Goal: Information Seeking & Learning: Learn about a topic

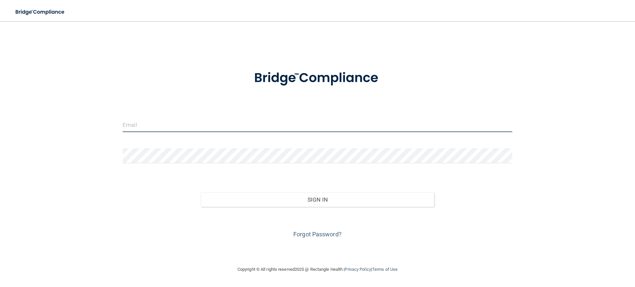
click at [215, 121] on input "email" at bounding box center [318, 124] width 390 height 15
type input "[PERSON_NAME][EMAIL_ADDRESS][DOMAIN_NAME]"
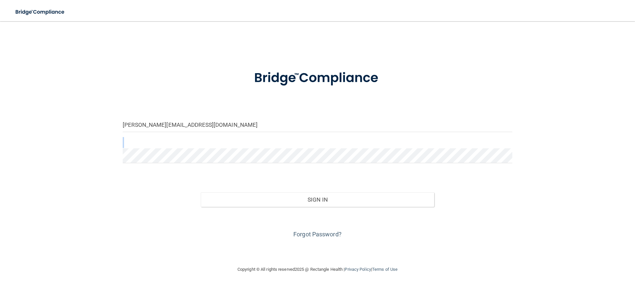
click at [169, 154] on form "[PERSON_NAME][EMAIL_ADDRESS][DOMAIN_NAME] Invalid email/password. You don't hav…" at bounding box center [318, 150] width 390 height 179
click at [201, 192] on button "Sign In" at bounding box center [318, 199] width 234 height 15
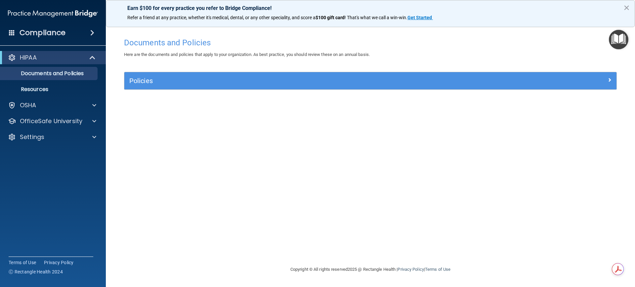
click at [86, 33] on div "Compliance" at bounding box center [53, 32] width 106 height 15
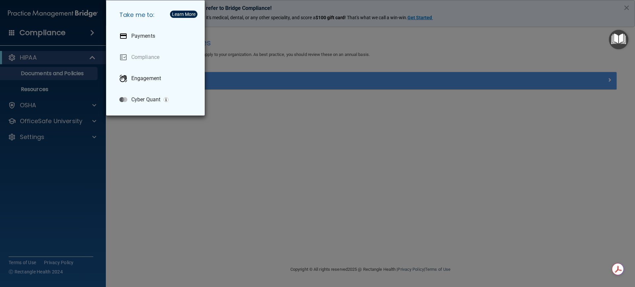
click at [68, 34] on div "Take me to: Payments Compliance Engagement Cyber Quant" at bounding box center [317, 143] width 635 height 287
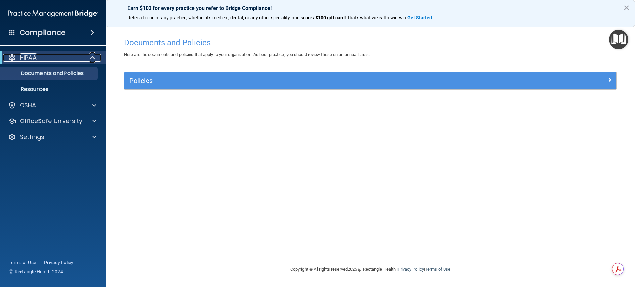
click at [10, 56] on div at bounding box center [12, 58] width 8 height 8
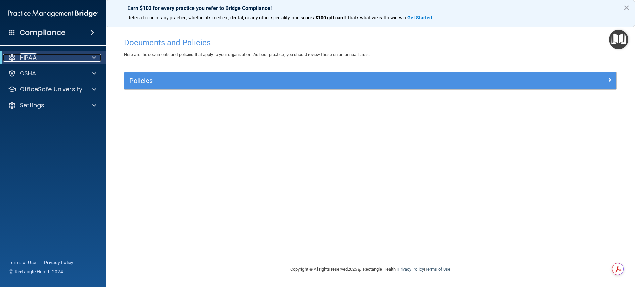
click at [24, 54] on p "HIPAA" at bounding box center [28, 58] width 17 height 8
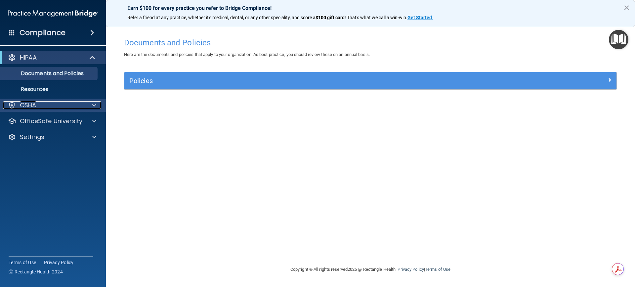
click at [31, 107] on p "OSHA" at bounding box center [28, 105] width 17 height 8
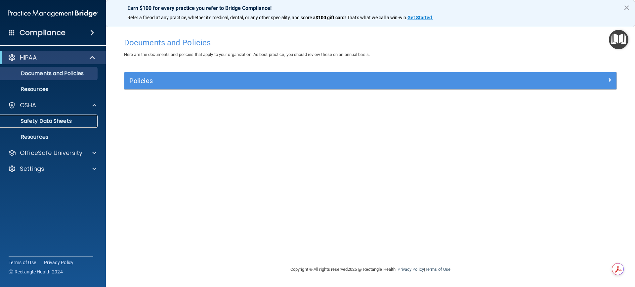
click at [37, 123] on p "Safety Data Sheets" at bounding box center [49, 121] width 90 height 7
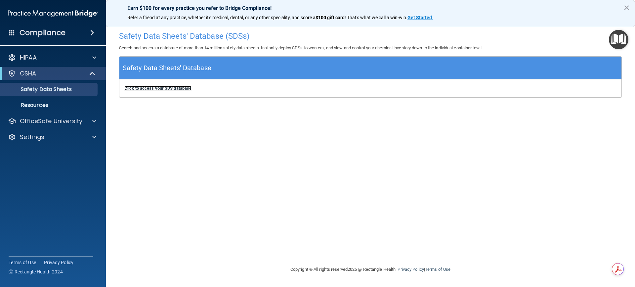
click at [172, 90] on b "Click to access your SDS database" at bounding box center [157, 88] width 67 height 5
